Goal: Find specific page/section: Locate a particular part of the current website

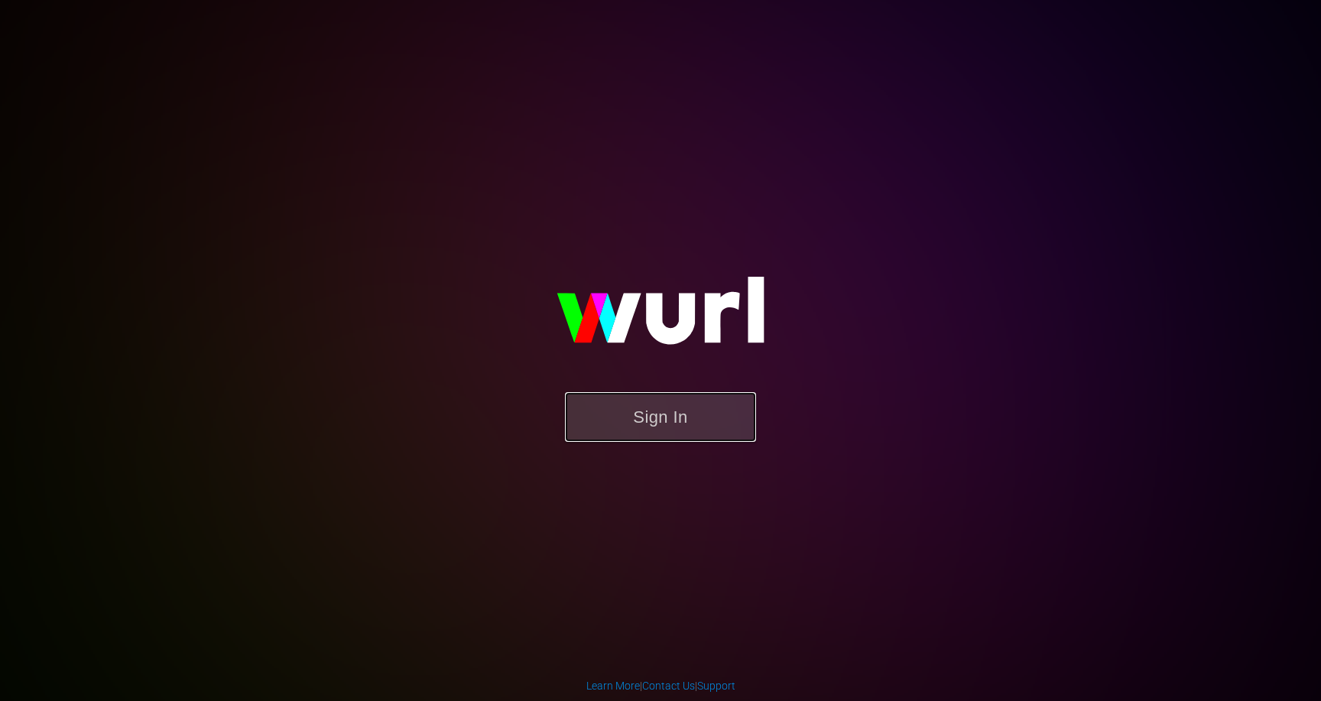
click at [735, 410] on button "Sign In" at bounding box center [660, 417] width 191 height 50
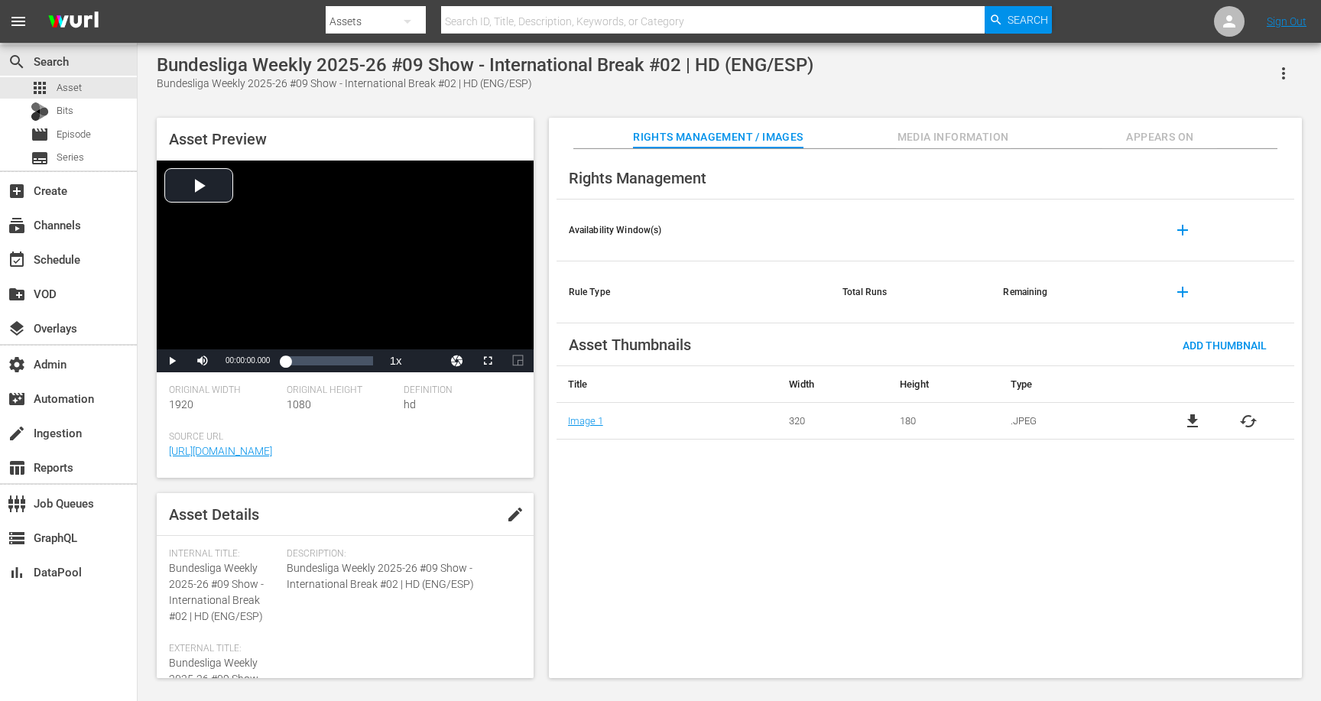
click at [593, 89] on div "Bundesliga Weekly 2025-26 #09 Show - International Break #02 | HD (ENG/ESP)" at bounding box center [485, 84] width 657 height 16
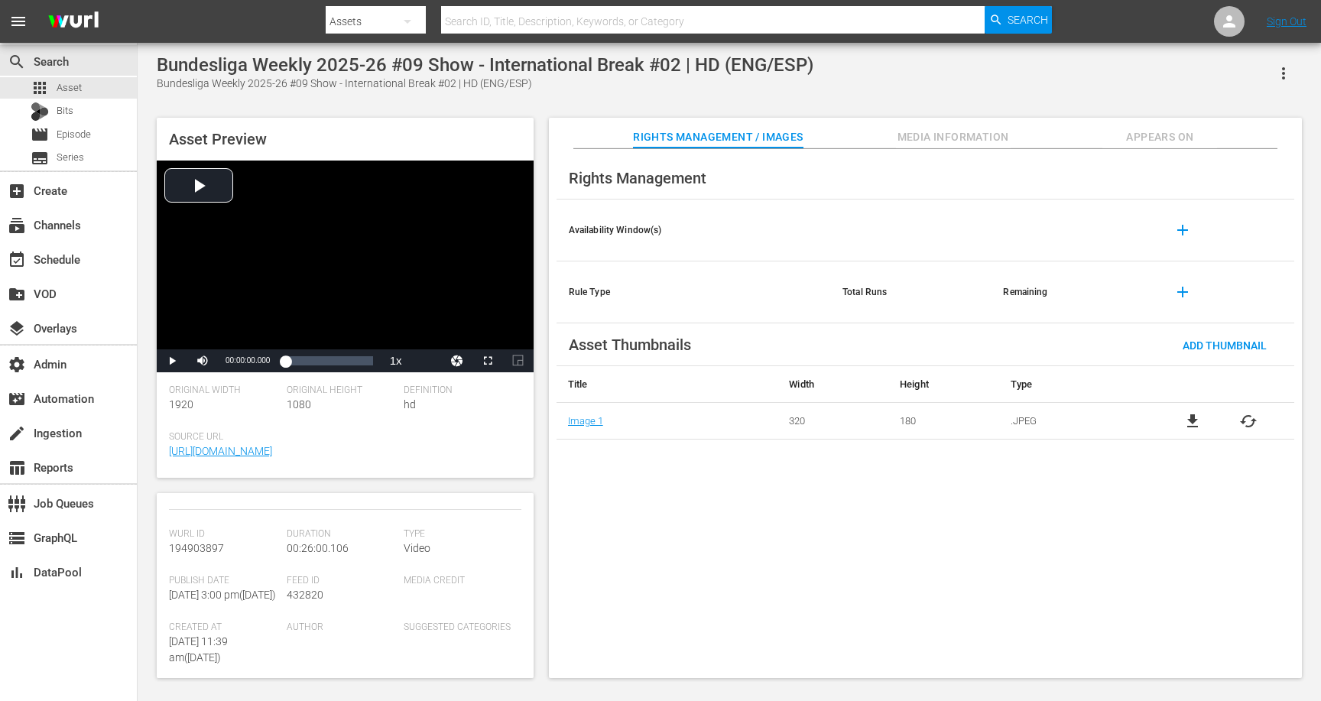
scroll to position [220, 0]
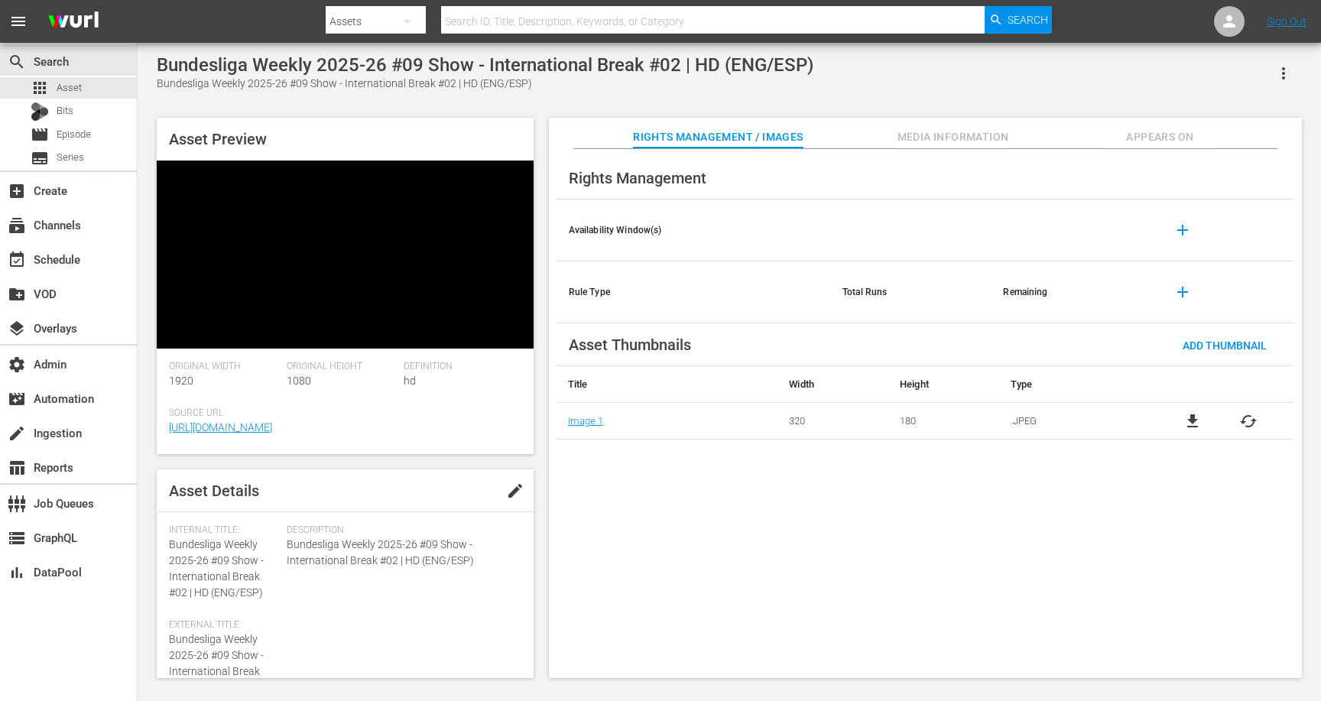
scroll to position [220, 0]
